Goal: Information Seeking & Learning: Understand process/instructions

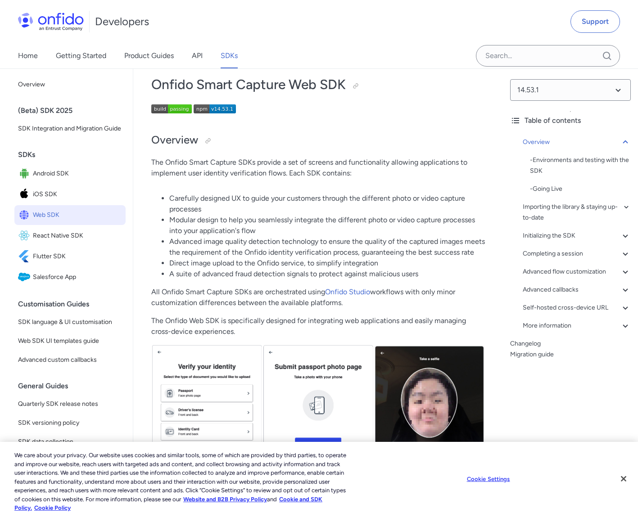
scroll to position [77, 0]
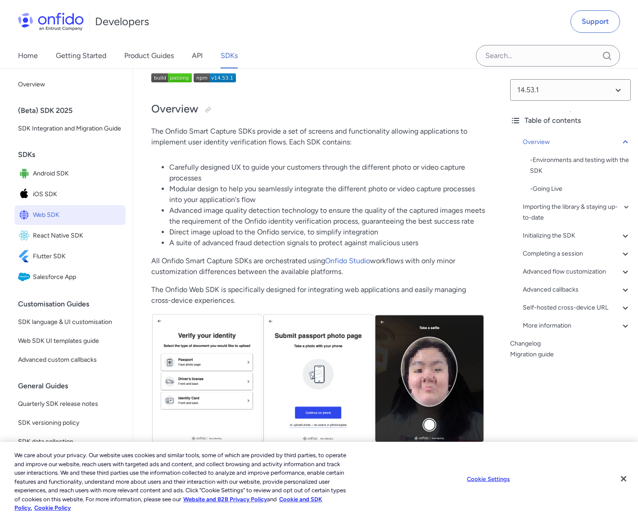
click at [230, 197] on li "Modular design to help you seamlessly integrate the different photo or video ca…" at bounding box center [327, 195] width 316 height 22
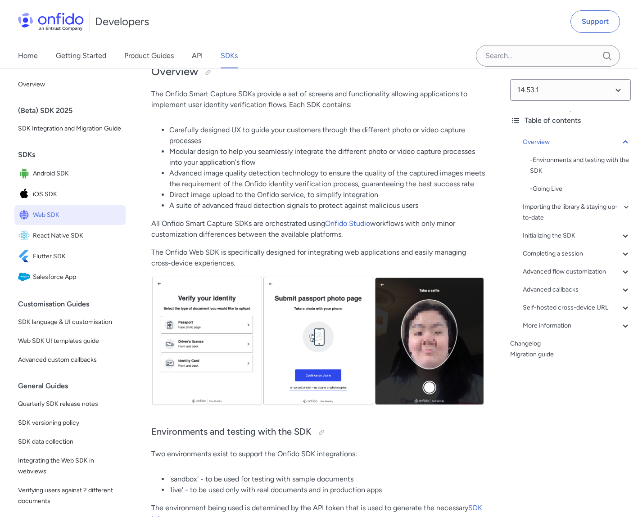
scroll to position [116, 0]
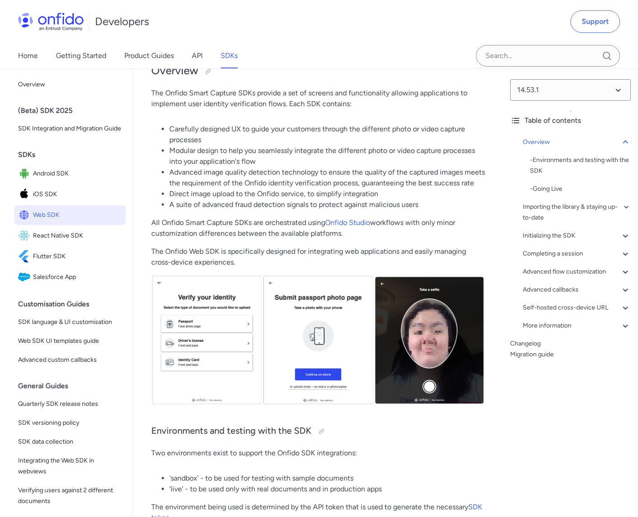
click at [416, 157] on li "Modular design to help you seamlessly integrate the different photo or video ca…" at bounding box center [327, 156] width 316 height 22
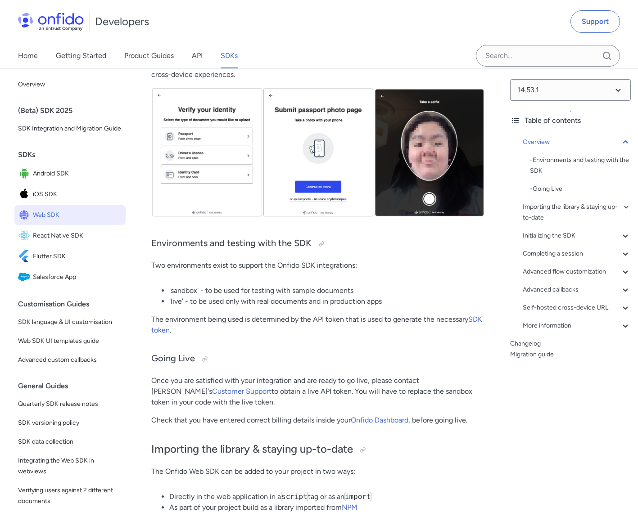
scroll to position [312, 0]
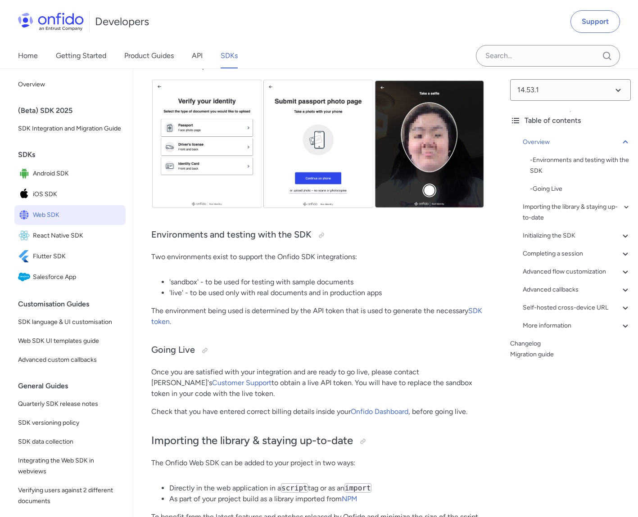
click at [452, 310] on p "The environment being used is determined by the API token that is used to gener…" at bounding box center [318, 317] width 334 height 22
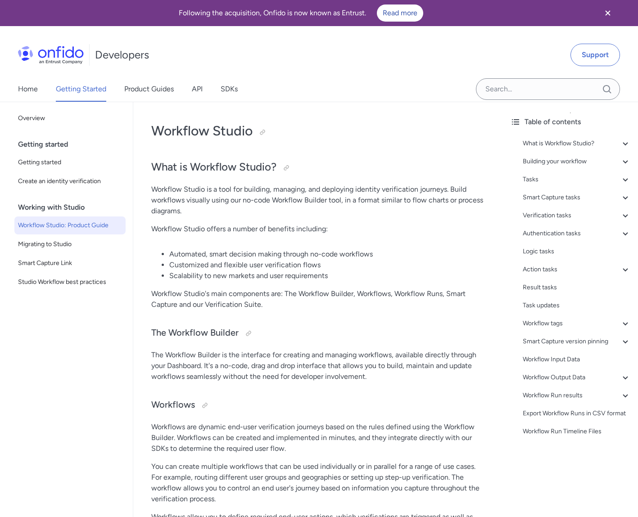
click at [438, 371] on p "The Workflow Builder is the interface for creating and managing workflows, avai…" at bounding box center [318, 366] width 334 height 32
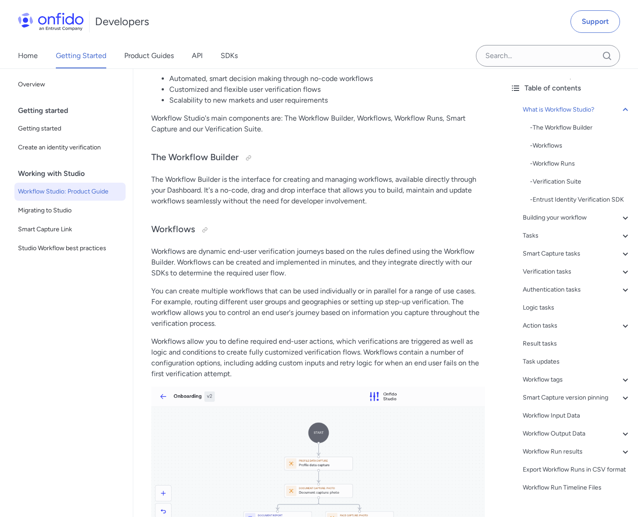
scroll to position [177, 0]
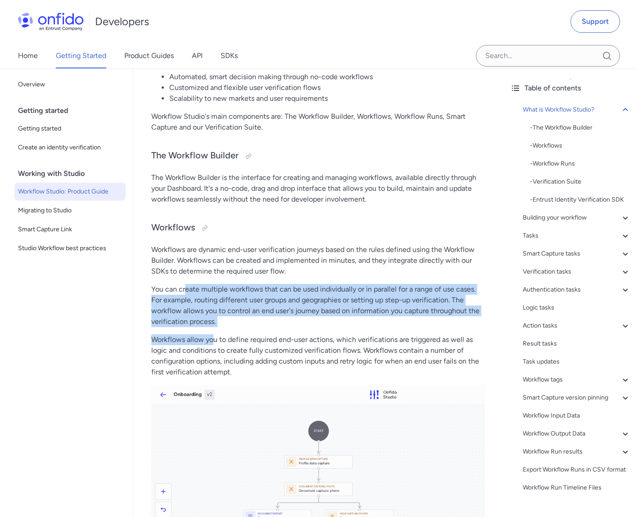
drag, startPoint x: 189, startPoint y: 288, endPoint x: 212, endPoint y: 338, distance: 55.4
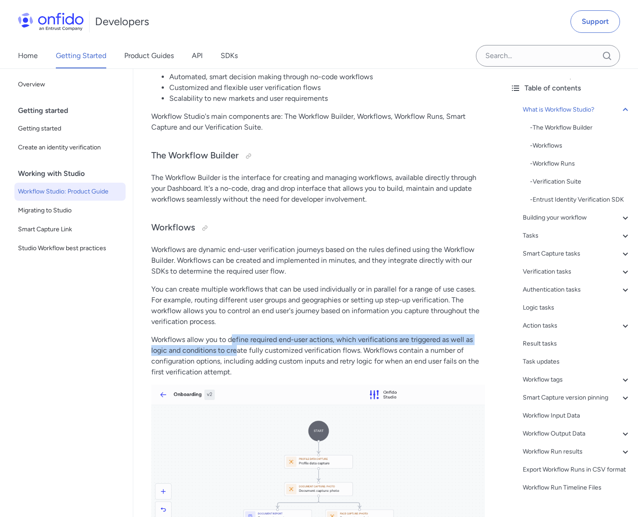
drag, startPoint x: 233, startPoint y: 342, endPoint x: 235, endPoint y: 346, distance: 4.9
click at [235, 346] on p "Workflows allow you to define required end-user actions, which verifications ar…" at bounding box center [318, 355] width 334 height 43
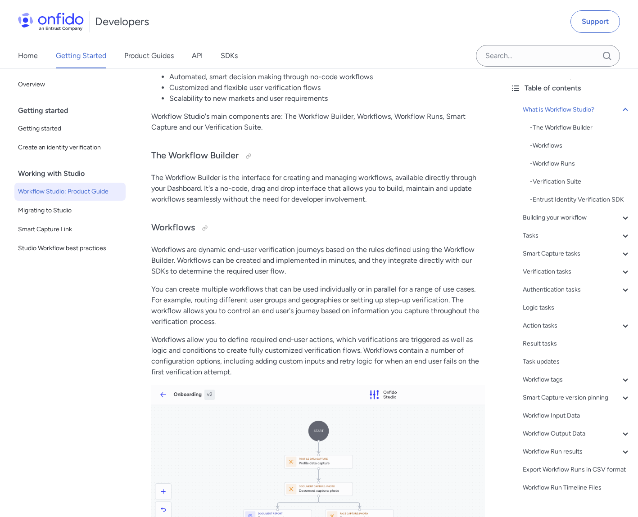
click at [298, 357] on p "Workflows allow you to define required end-user actions, which verifications ar…" at bounding box center [318, 355] width 334 height 43
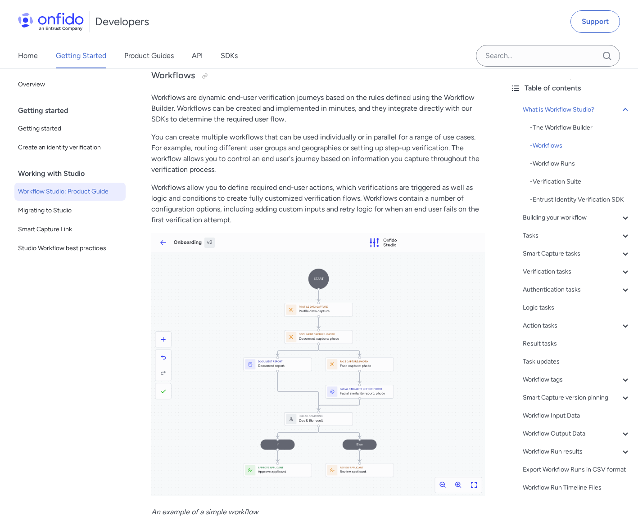
scroll to position [382, 0]
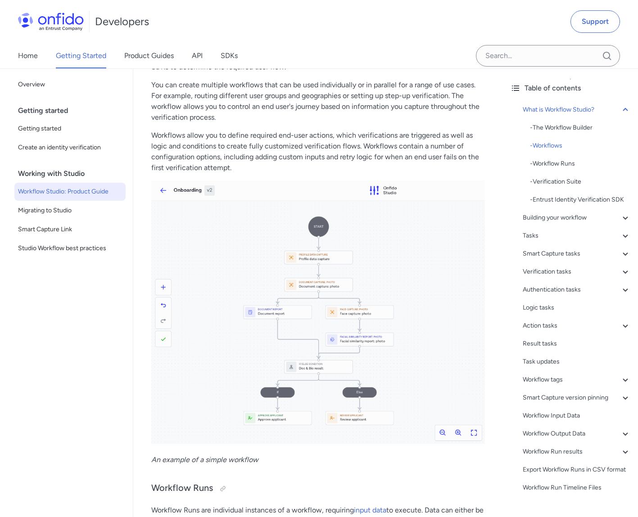
click at [329, 291] on img at bounding box center [318, 313] width 334 height 264
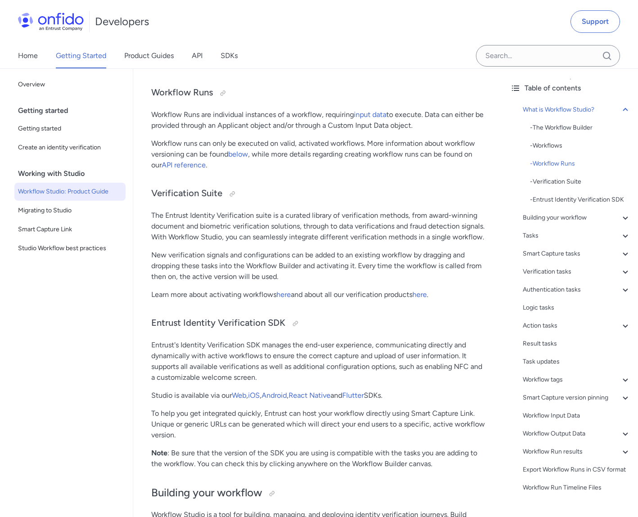
scroll to position [786, 0]
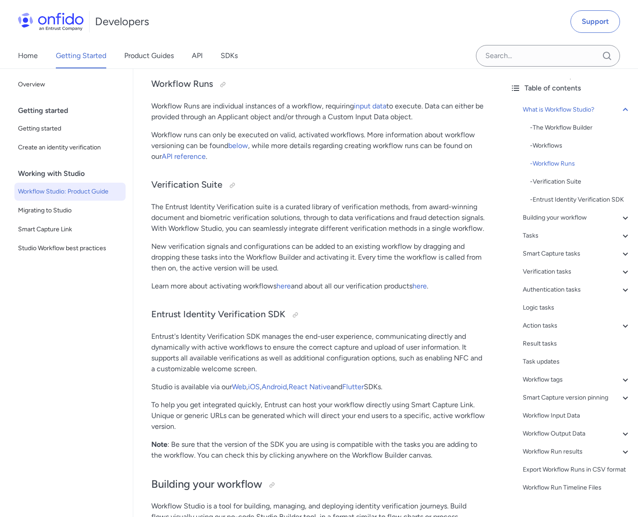
click at [207, 234] on p "The Entrust Identity Verification suite is a curated library of verification me…" at bounding box center [318, 218] width 334 height 32
click at [205, 208] on p "The Entrust Identity Verification suite is a curated library of verification me…" at bounding box center [318, 218] width 334 height 32
click at [204, 208] on p "The Entrust Identity Verification suite is a curated library of verification me…" at bounding box center [318, 218] width 334 height 32
click at [346, 210] on p "The Entrust Identity Verification suite is a curated library of verification me…" at bounding box center [318, 218] width 334 height 32
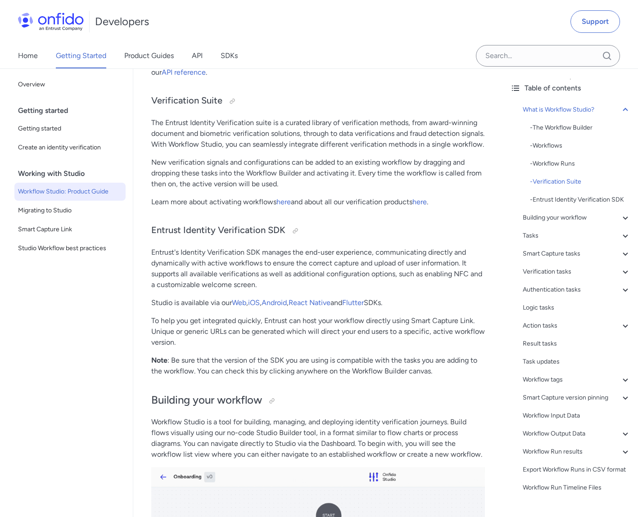
scroll to position [876, 0]
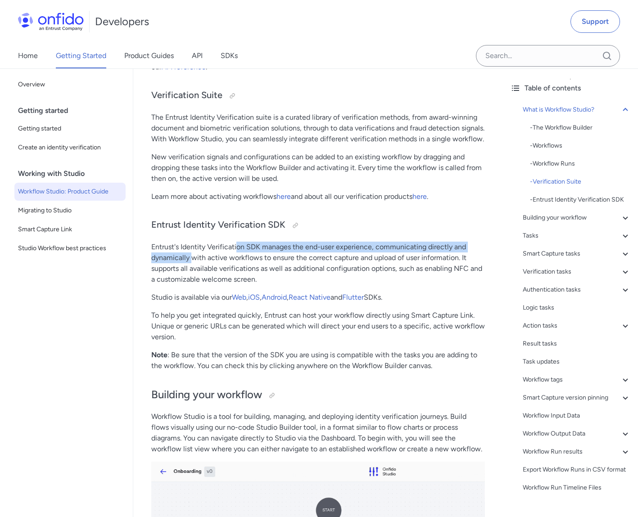
drag, startPoint x: 237, startPoint y: 256, endPoint x: 194, endPoint y: 268, distance: 45.3
click at [194, 268] on p "Entrust's Identity Verification SDK manages the end-user experience, communicat…" at bounding box center [318, 263] width 334 height 43
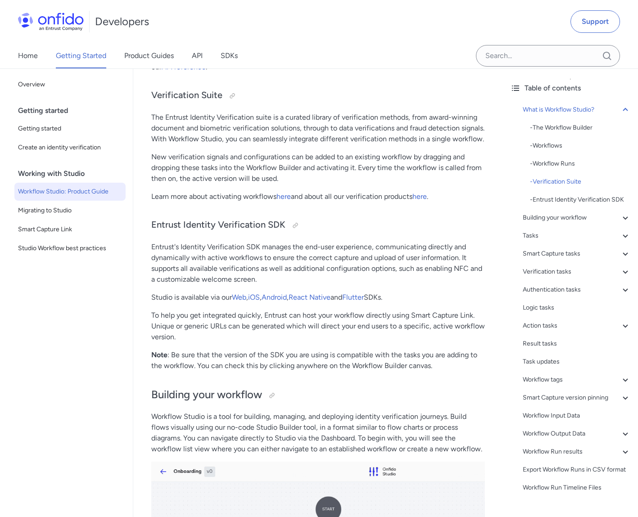
click at [255, 272] on p "Entrust's Identity Verification SDK manages the end-user experience, communicat…" at bounding box center [318, 263] width 334 height 43
drag, startPoint x: 234, startPoint y: 269, endPoint x: 262, endPoint y: 268, distance: 27.9
click at [262, 268] on p "Entrust's Identity Verification SDK manages the end-user experience, communicat…" at bounding box center [318, 263] width 334 height 43
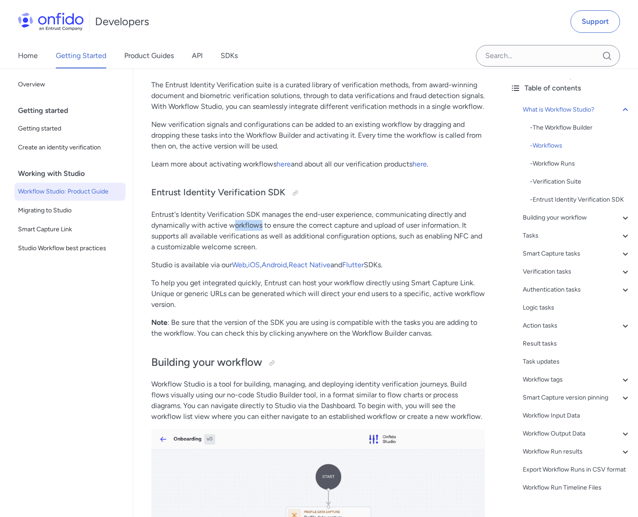
scroll to position [934, 0]
